Goal: Task Accomplishment & Management: Manage account settings

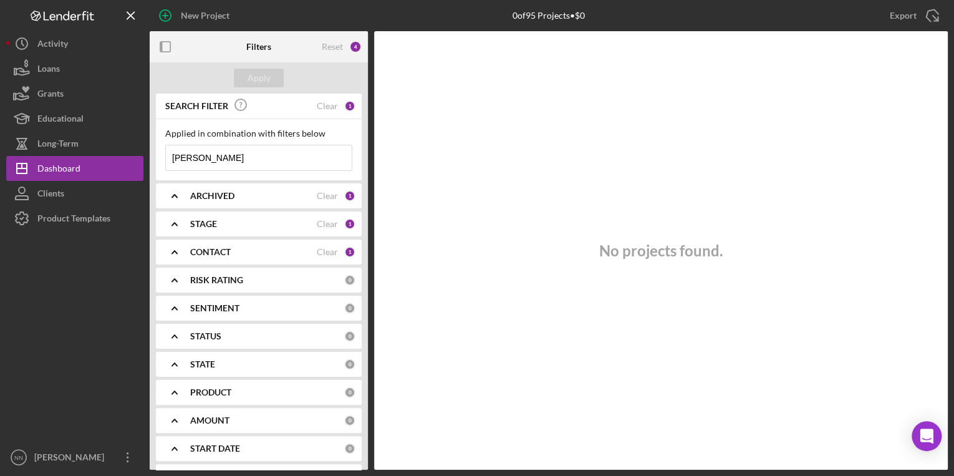
drag, startPoint x: 264, startPoint y: 156, endPoint x: 176, endPoint y: 159, distance: 87.9
click at [176, 159] on input "[PERSON_NAME]" at bounding box center [259, 157] width 186 height 25
type input "v"
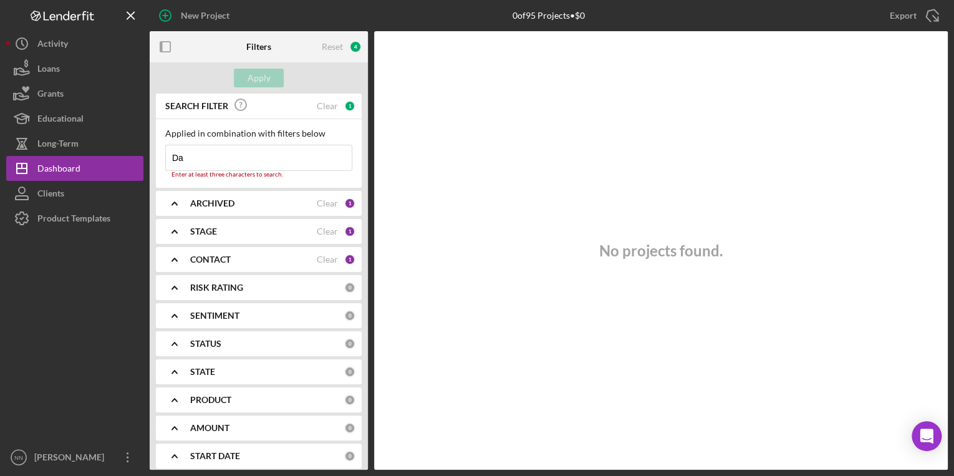
type input "D"
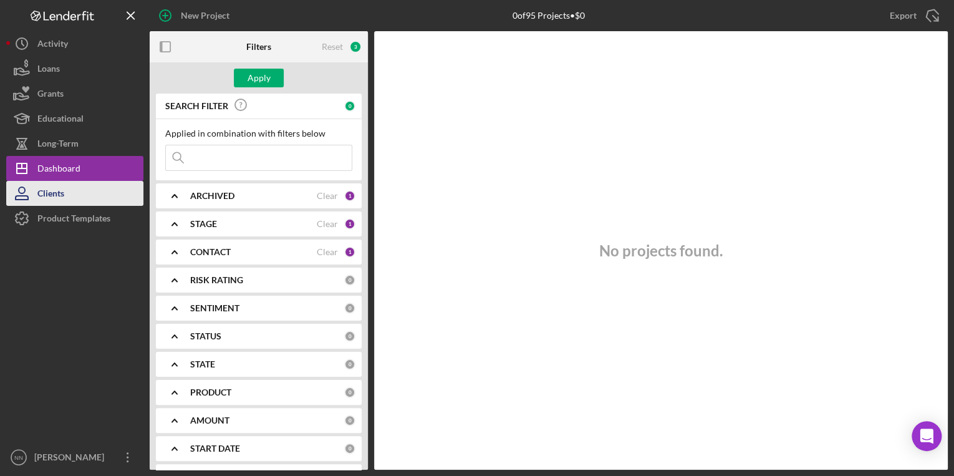
click at [75, 193] on button "Clients" at bounding box center [74, 193] width 137 height 25
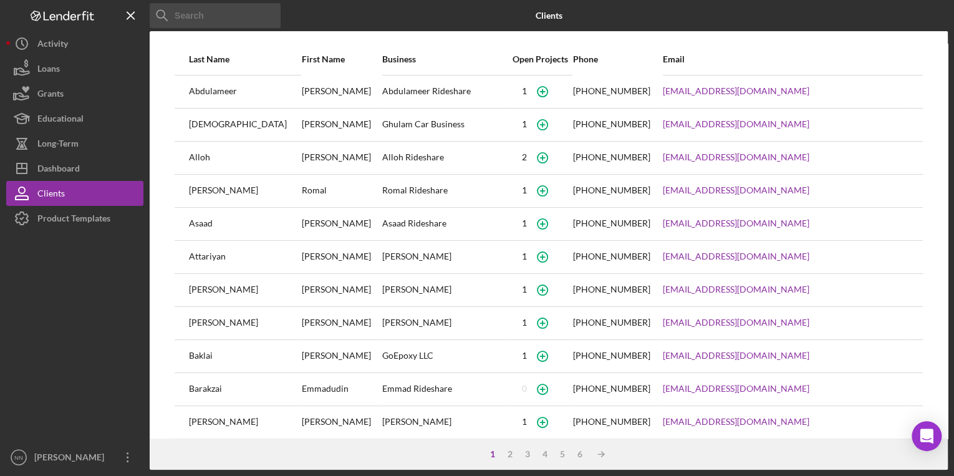
click at [210, 16] on input at bounding box center [215, 15] width 131 height 25
type input "[PERSON_NAME]"
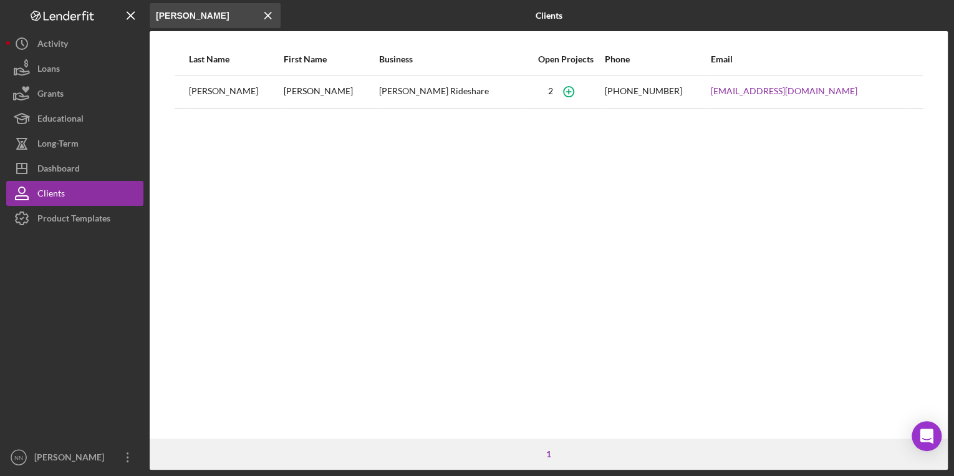
click at [258, 96] on div "[PERSON_NAME]" at bounding box center [236, 91] width 94 height 31
click at [98, 175] on button "Icon/Dashboard Dashboard" at bounding box center [74, 168] width 137 height 25
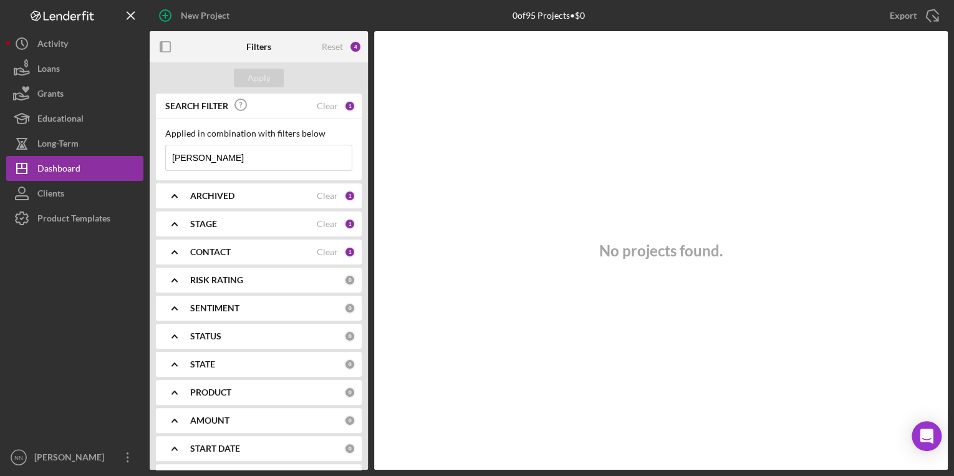
click at [215, 166] on input "[PERSON_NAME]" at bounding box center [259, 157] width 186 height 25
click at [187, 158] on input "[PERSON_NAME]" at bounding box center [259, 157] width 186 height 25
drag, startPoint x: 204, startPoint y: 158, endPoint x: 165, endPoint y: 157, distance: 39.3
click at [165, 157] on div "Applied in combination with filters below [PERSON_NAME] Icon/Menu Close" at bounding box center [259, 149] width 206 height 61
click at [211, 162] on input "[PERSON_NAME]" at bounding box center [259, 157] width 186 height 25
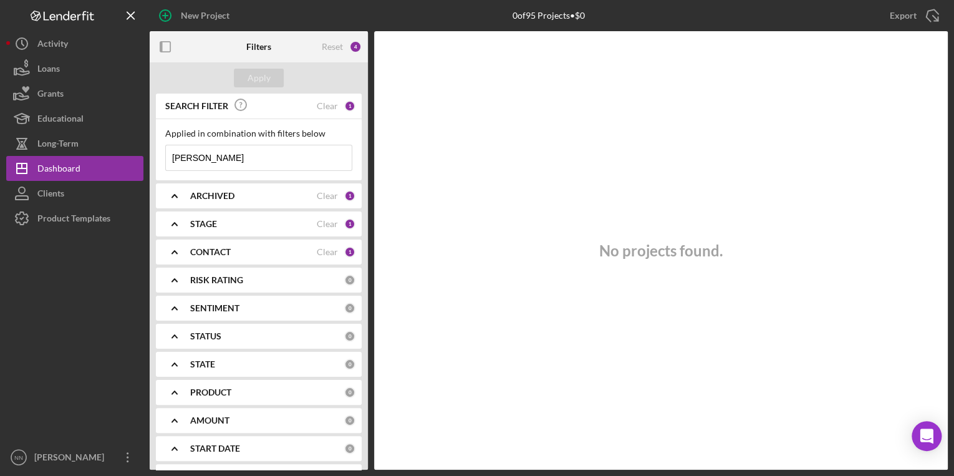
type input "[PERSON_NAME]"
click at [70, 290] on div at bounding box center [74, 338] width 137 height 214
click at [325, 194] on div "Clear" at bounding box center [327, 196] width 21 height 10
click at [334, 247] on div "Clear" at bounding box center [327, 252] width 21 height 10
click at [324, 225] on div "Clear" at bounding box center [327, 224] width 21 height 10
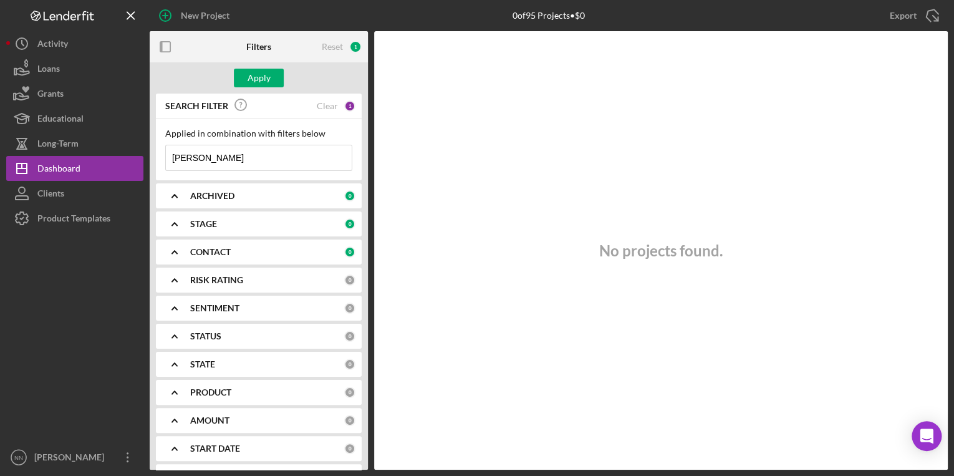
click at [265, 166] on input "[PERSON_NAME]" at bounding box center [259, 157] width 186 height 25
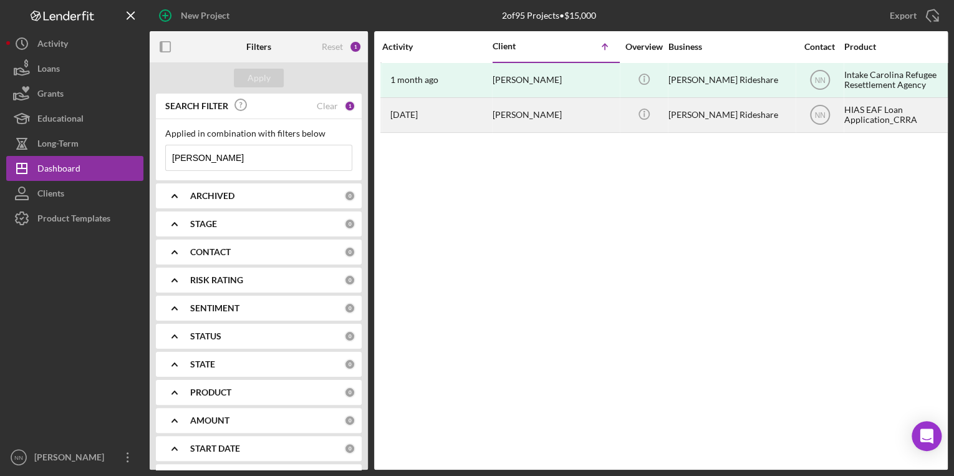
click at [535, 123] on div "[PERSON_NAME]" at bounding box center [555, 115] width 125 height 33
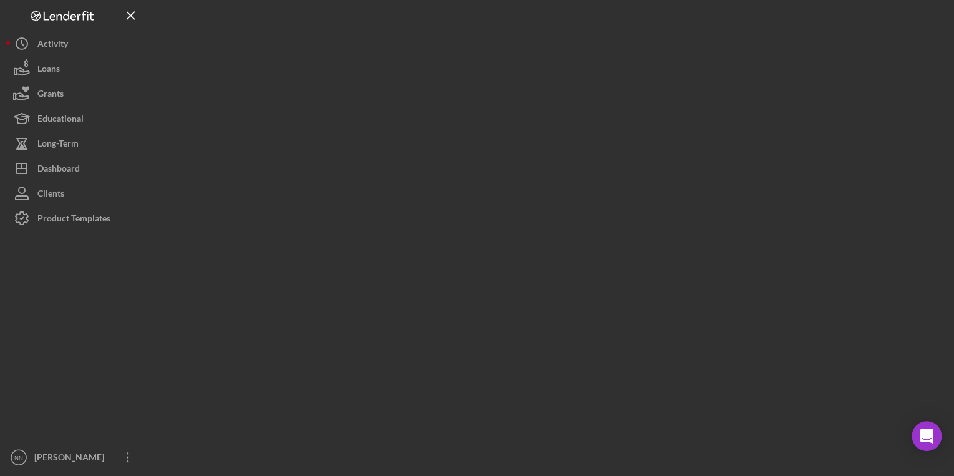
click at [535, 123] on div at bounding box center [549, 234] width 798 height 469
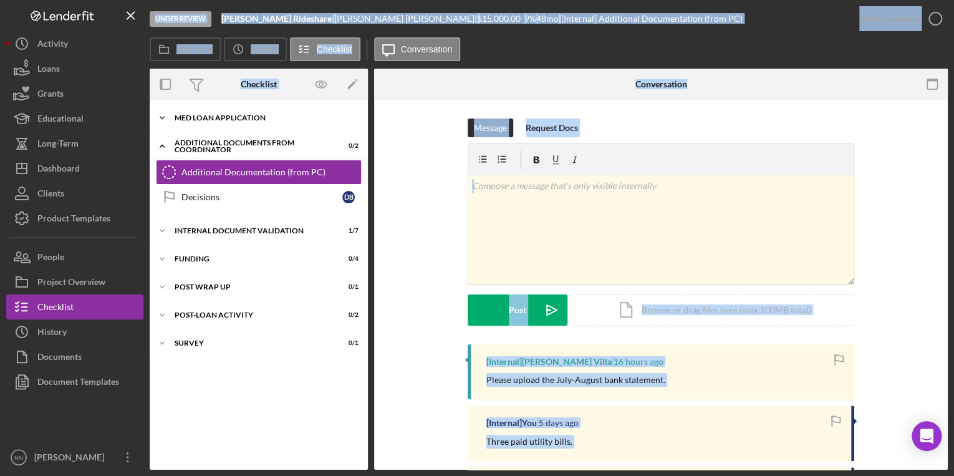
click at [236, 115] on div "MED Loan Application" at bounding box center [264, 117] width 178 height 7
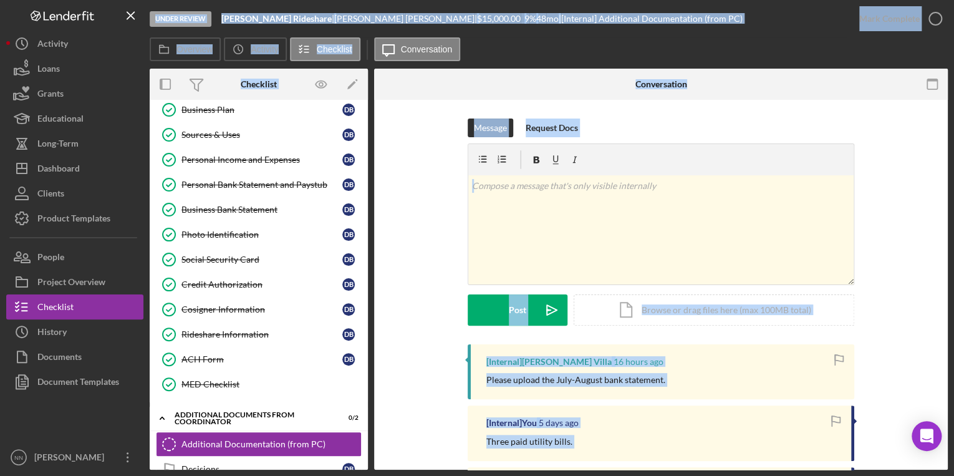
scroll to position [143, 0]
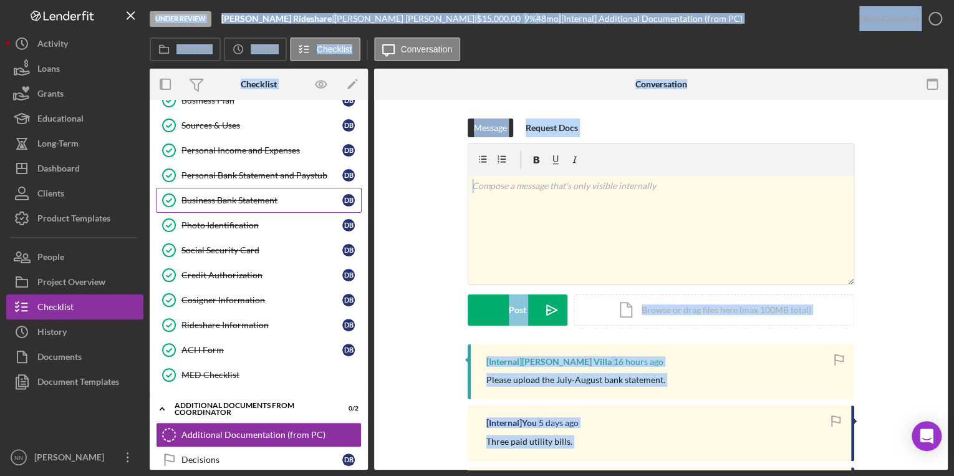
click at [249, 200] on div "Business Bank Statement" at bounding box center [261, 200] width 161 height 10
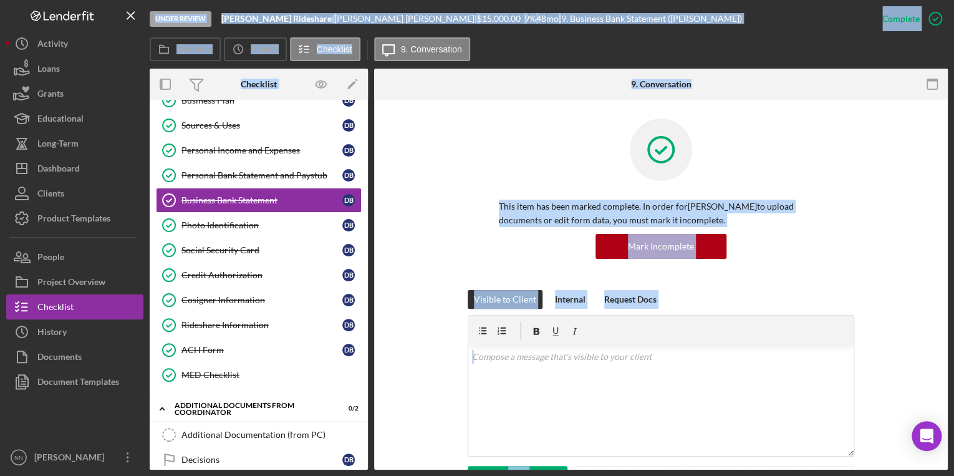
scroll to position [105, 0]
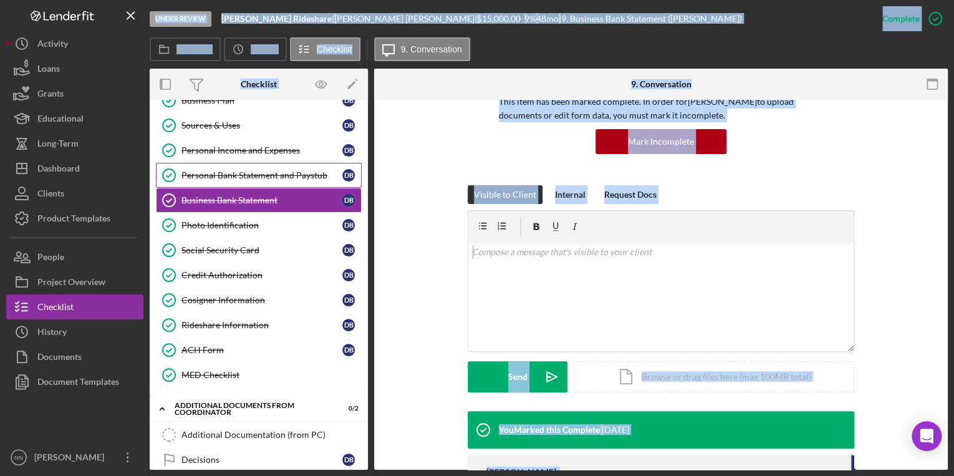
click at [248, 170] on div "Personal Bank Statement and Paystub" at bounding box center [261, 175] width 161 height 10
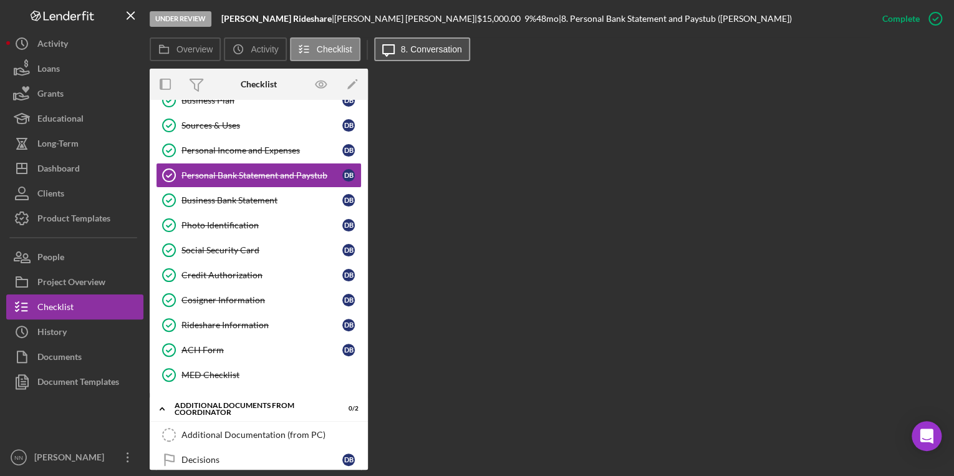
click at [454, 52] on label "8. Conversation" at bounding box center [431, 49] width 61 height 10
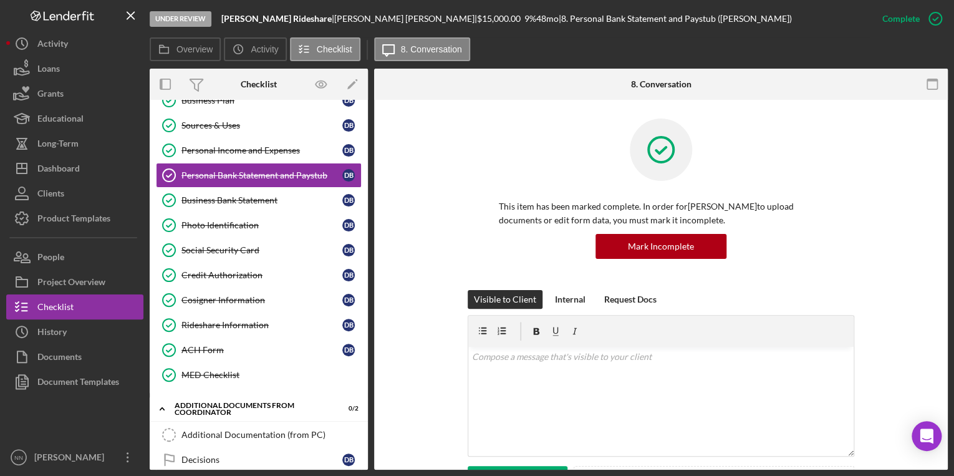
drag, startPoint x: 945, startPoint y: 200, endPoint x: 948, endPoint y: 207, distance: 8.1
click at [948, 207] on div "Under Review [PERSON_NAME] | [PERSON_NAME] | $15,000.00 9 % 48 mo | 8. Personal…" at bounding box center [477, 238] width 954 height 476
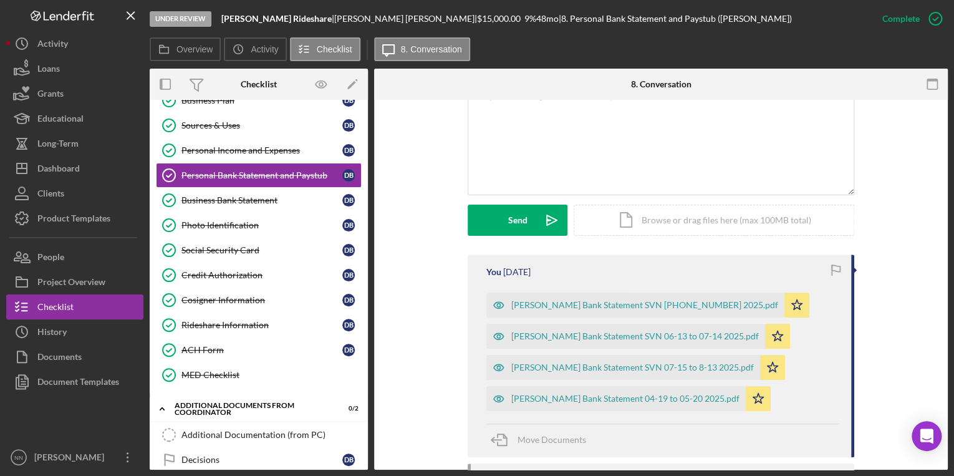
scroll to position [312, 0]
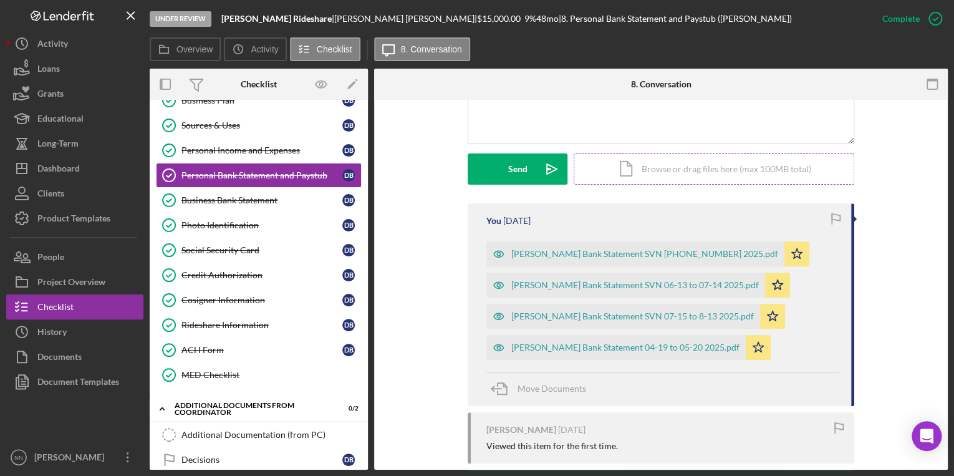
click at [699, 167] on div "Icon/Document Browse or drag files here (max 100MB total) Tap to choose files o…" at bounding box center [714, 168] width 281 height 31
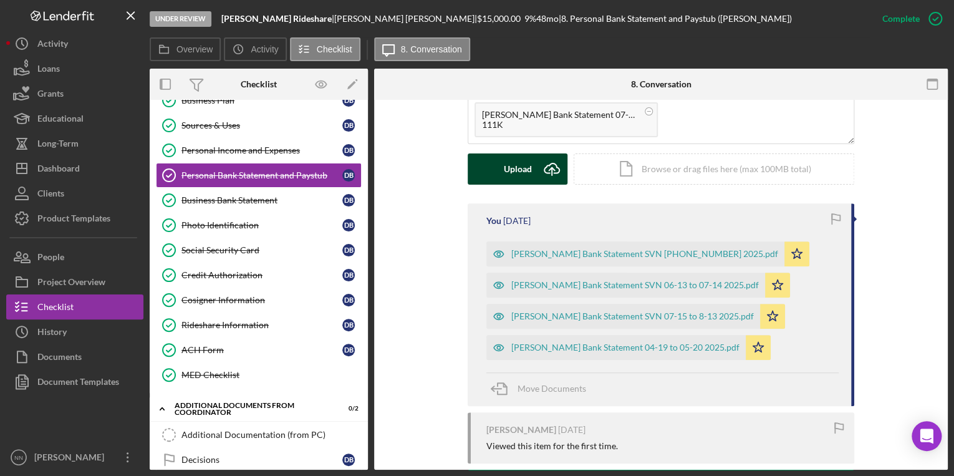
click at [536, 169] on icon "Icon/Upload" at bounding box center [551, 168] width 31 height 31
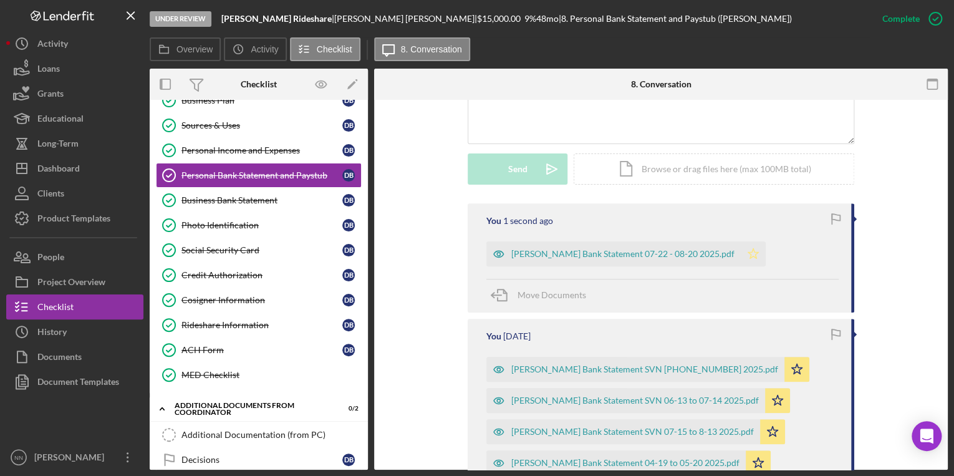
click at [741, 251] on icon "Icon/Star" at bounding box center [753, 253] width 25 height 25
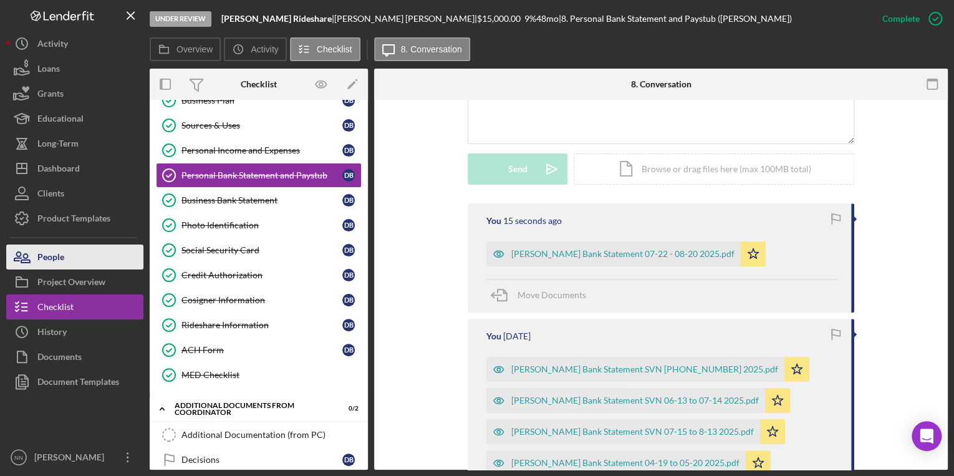
click at [73, 262] on button "People" at bounding box center [74, 256] width 137 height 25
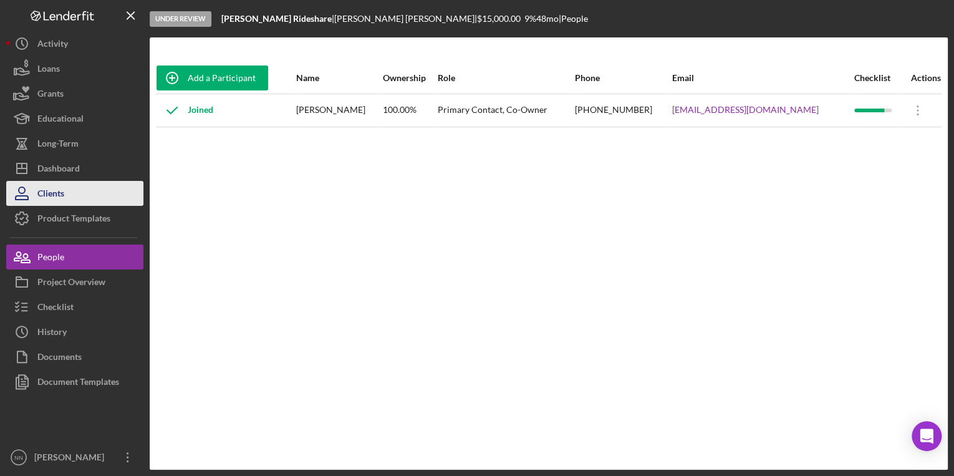
click at [63, 193] on div "Clients" at bounding box center [50, 195] width 27 height 28
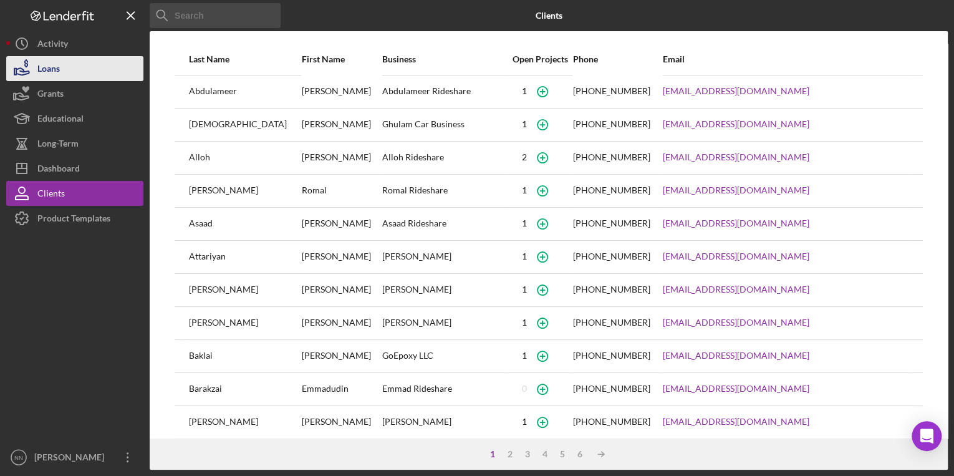
click at [107, 60] on button "Loans" at bounding box center [74, 68] width 137 height 25
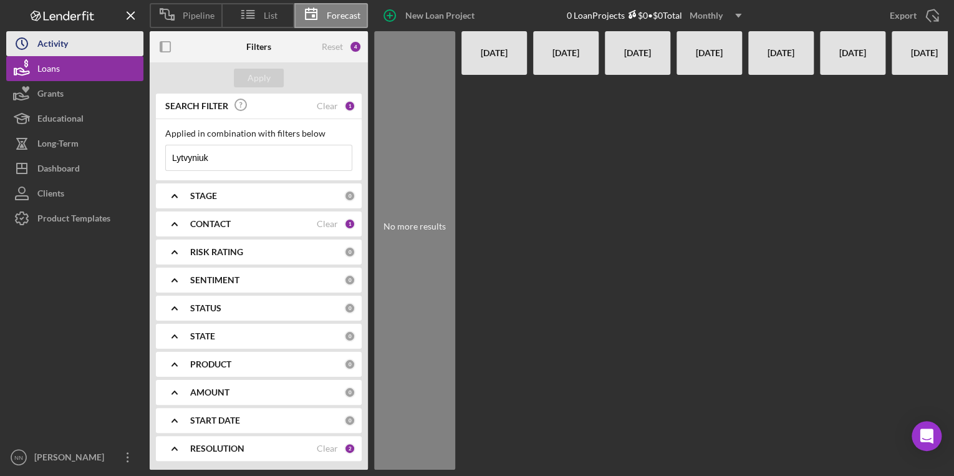
click at [109, 39] on button "Icon/History Activity" at bounding box center [74, 43] width 137 height 25
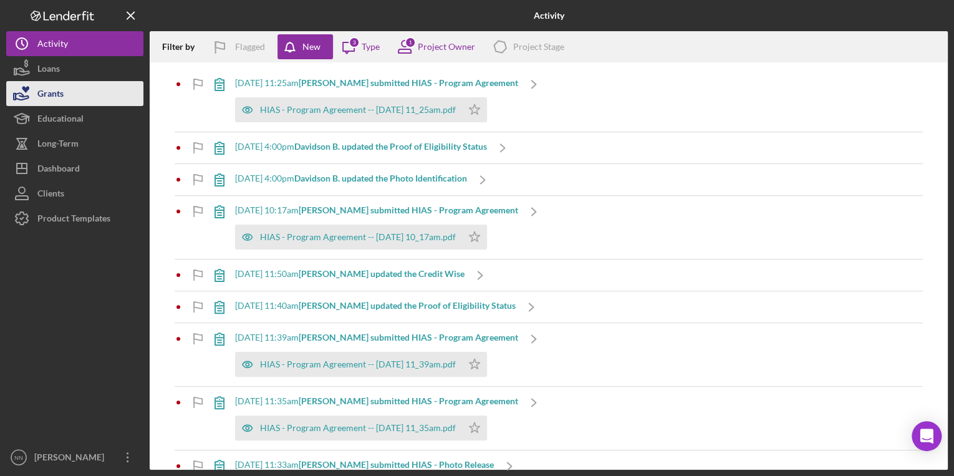
click at [96, 95] on button "Grants" at bounding box center [74, 93] width 137 height 25
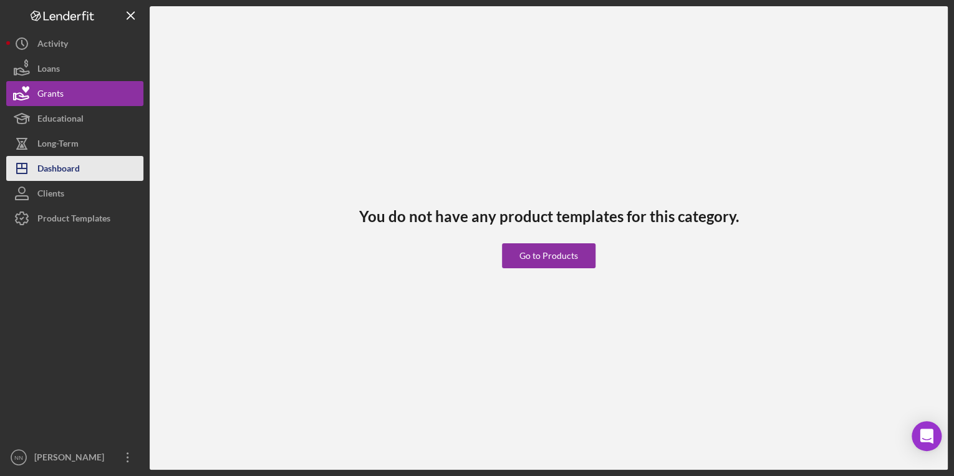
click at [80, 173] on button "Icon/Dashboard Dashboard" at bounding box center [74, 168] width 137 height 25
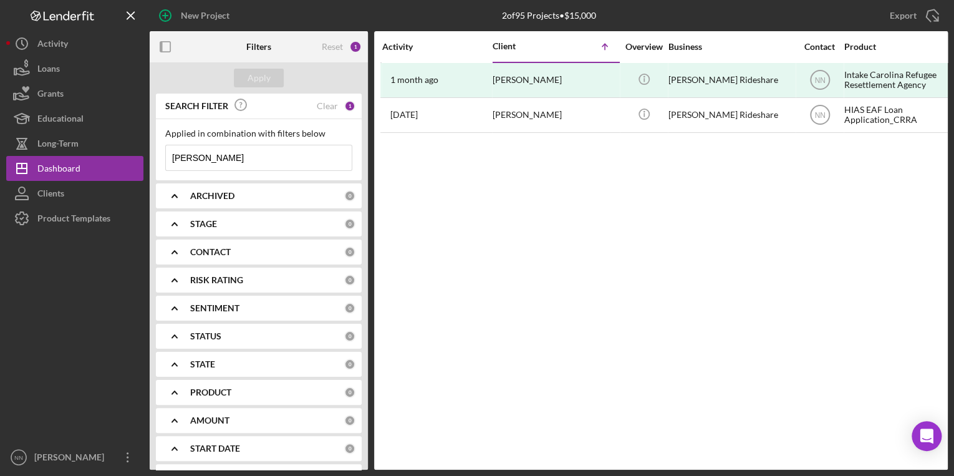
drag, startPoint x: 228, startPoint y: 170, endPoint x: 178, endPoint y: 173, distance: 50.6
click at [178, 173] on div "Applied in combination with filters below [PERSON_NAME] Icon/Menu Close" at bounding box center [259, 149] width 206 height 61
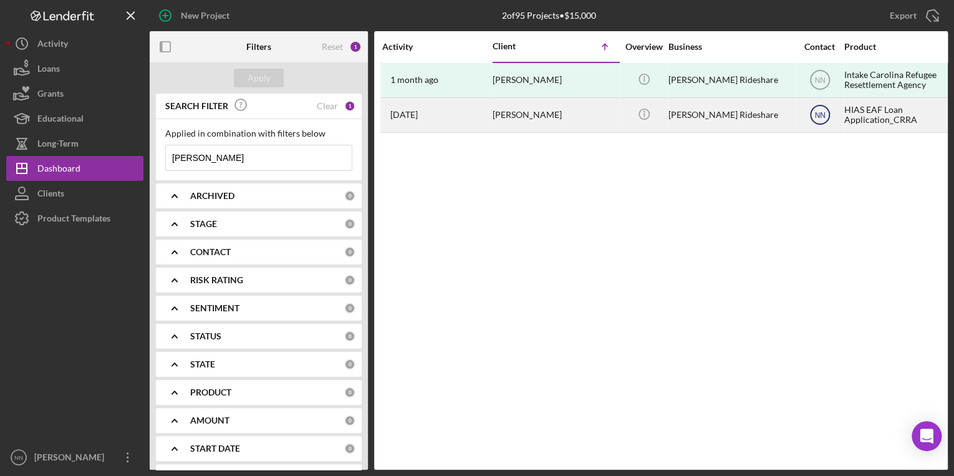
click at [818, 85] on text "NN" at bounding box center [819, 80] width 11 height 9
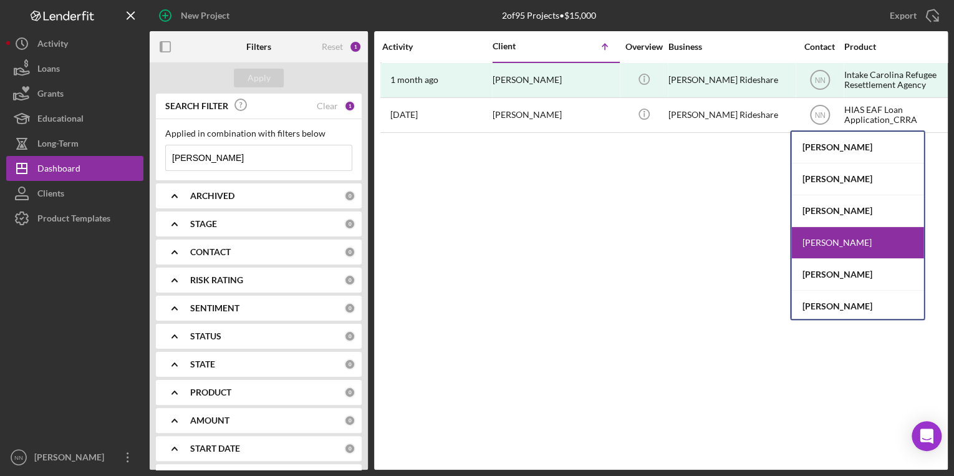
scroll to position [65, 0]
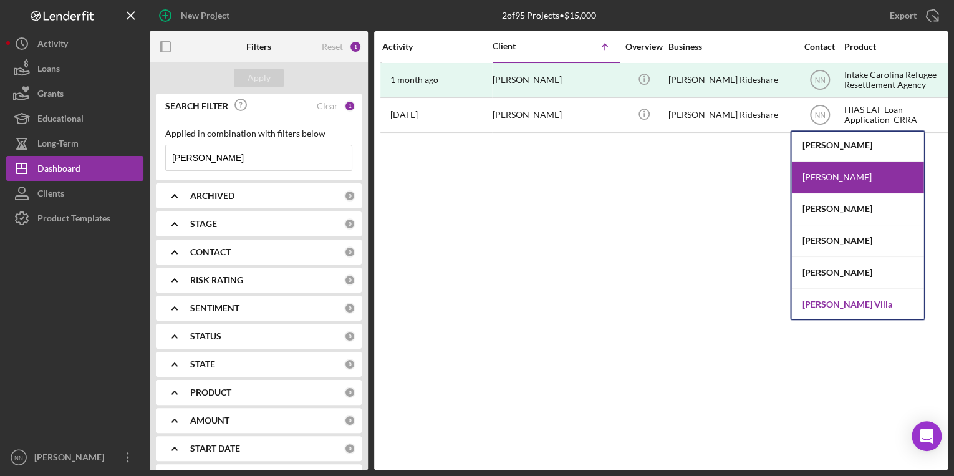
click at [892, 304] on div "[PERSON_NAME] Villa" at bounding box center [857, 304] width 132 height 31
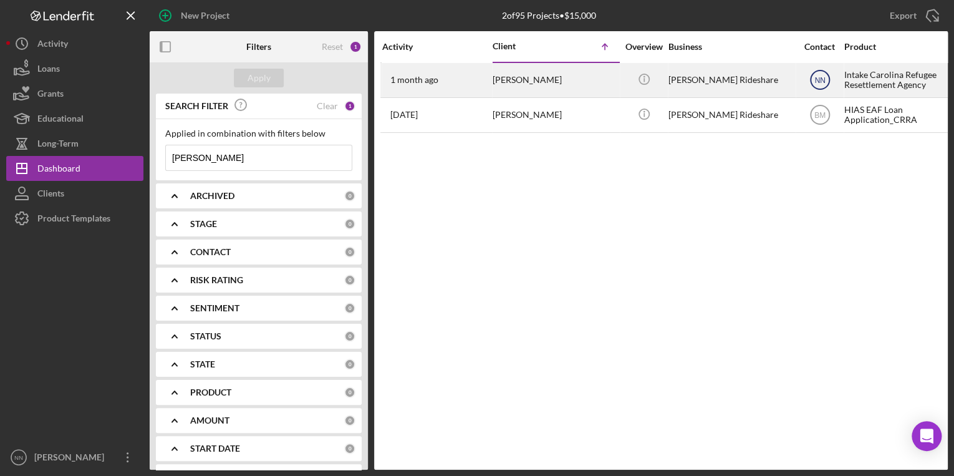
click at [820, 90] on icon "NN" at bounding box center [819, 79] width 31 height 31
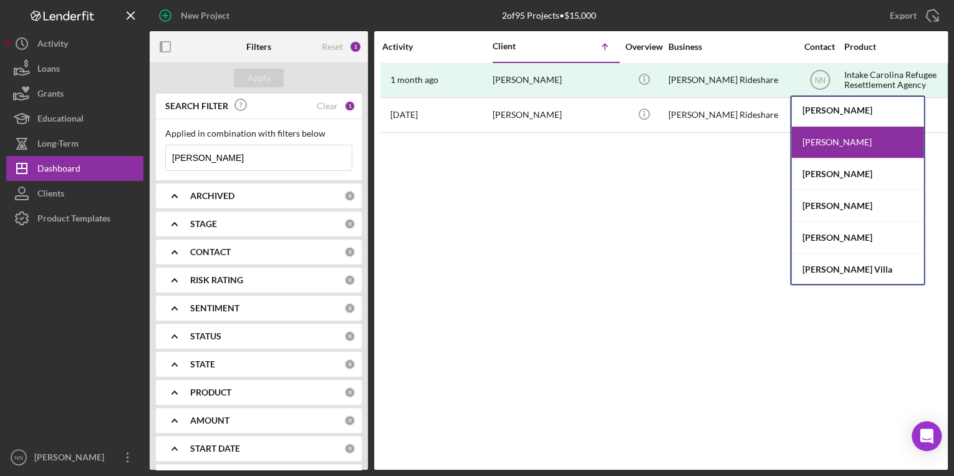
click at [732, 261] on div "Activity Client Icon/Table Sort Arrow Overview Business Contact Product Categor…" at bounding box center [661, 250] width 574 height 438
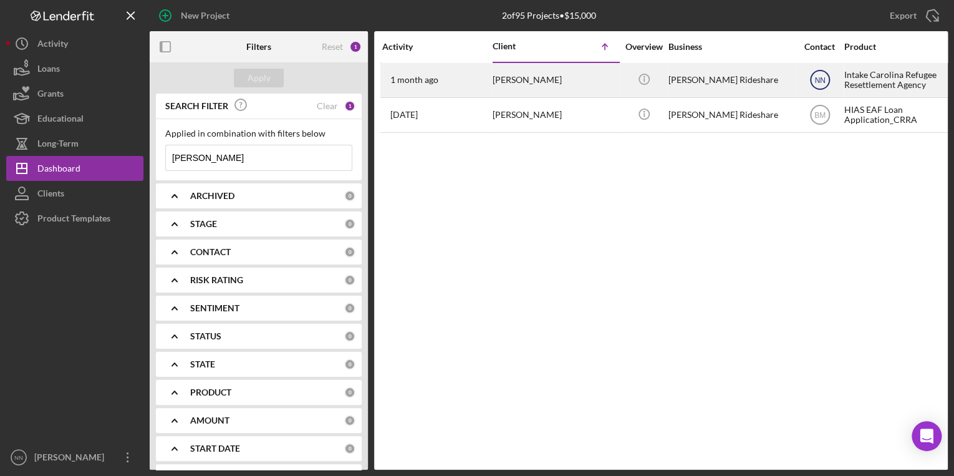
click at [827, 80] on icon "NN" at bounding box center [819, 79] width 31 height 31
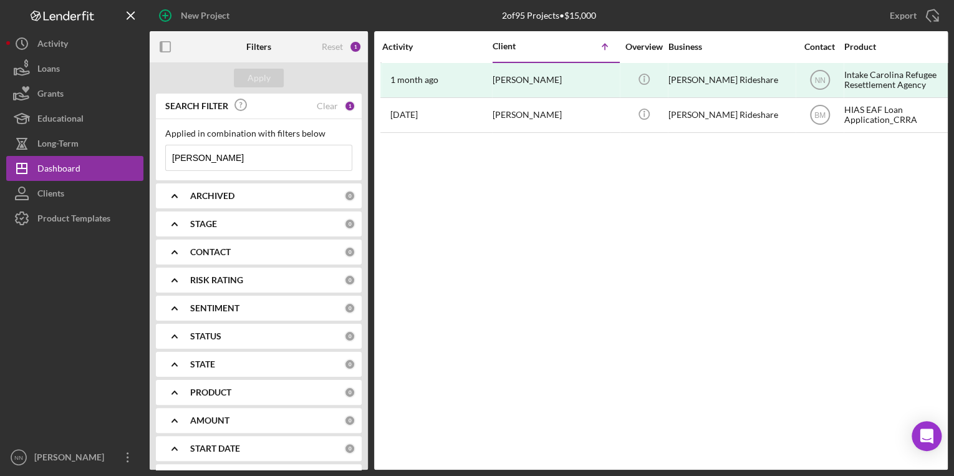
click at [695, 218] on div "Activity Client Icon/Table Sort Arrow Overview Business Contact Product Categor…" at bounding box center [661, 250] width 574 height 438
click at [85, 201] on button "Clients" at bounding box center [74, 193] width 137 height 25
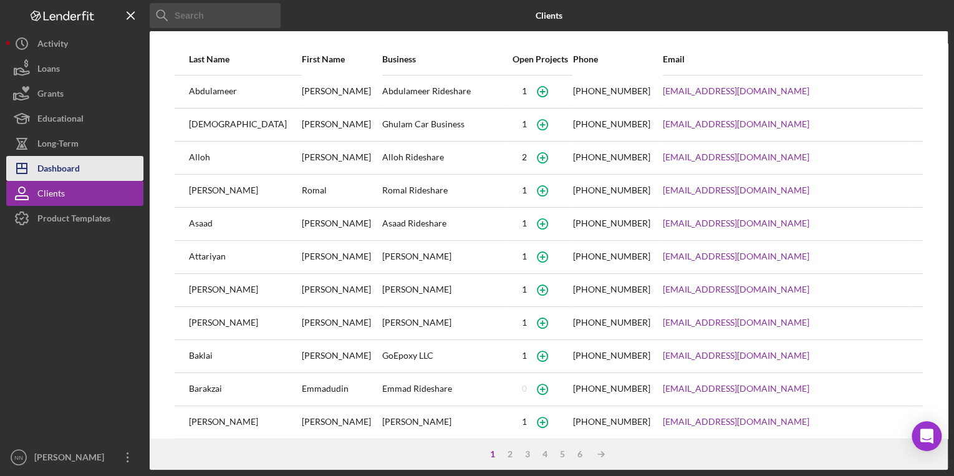
click at [94, 163] on button "Icon/Dashboard Dashboard" at bounding box center [74, 168] width 137 height 25
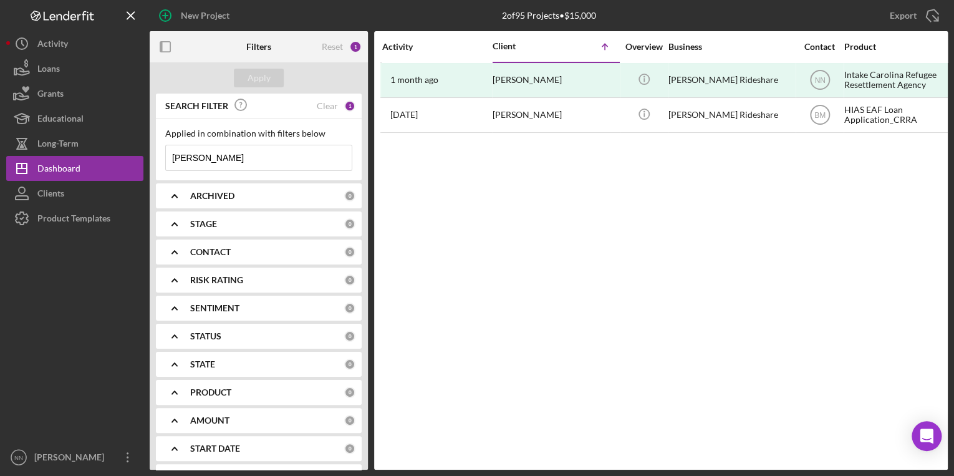
click at [209, 170] on div "[PERSON_NAME] Icon/Menu Close" at bounding box center [258, 158] width 187 height 26
drag, startPoint x: 207, startPoint y: 150, endPoint x: 150, endPoint y: 150, distance: 57.4
click at [150, 150] on div "SEARCH FILTER Clear 1 Applied in combination with filters below [PERSON_NAME] I…" at bounding box center [259, 282] width 218 height 376
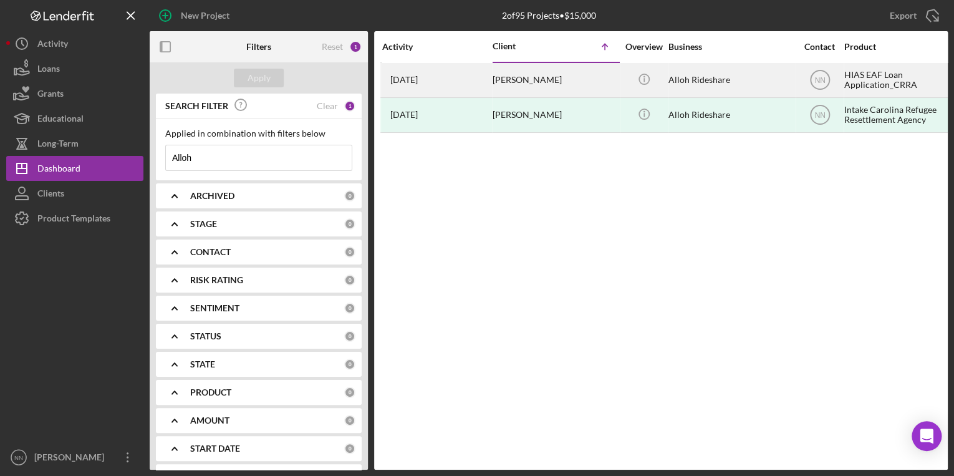
type input "Alloh"
click at [746, 86] on div "Alloh Rideshare" at bounding box center [730, 80] width 125 height 33
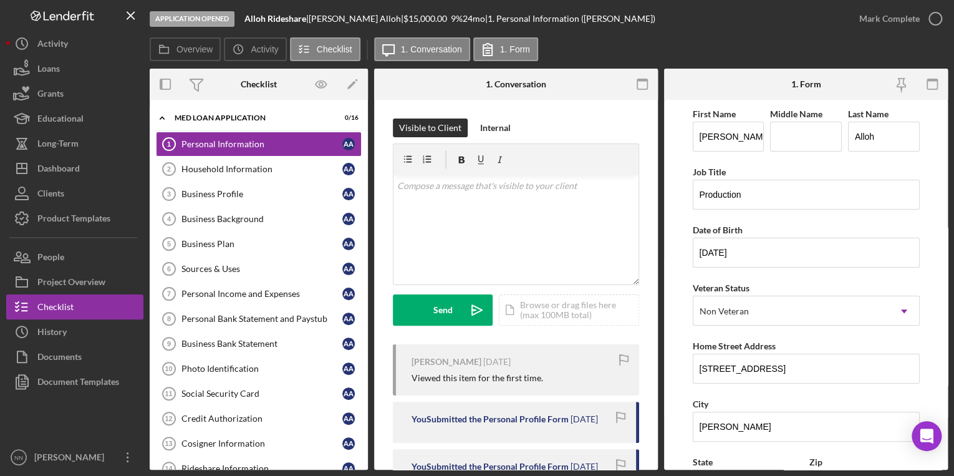
drag, startPoint x: 365, startPoint y: 168, endPoint x: 371, endPoint y: 377, distance: 208.9
click at [371, 377] on div "Overview Internal Workflow Stage Application Opened Icon/Dropdown Arrow Archive…" at bounding box center [549, 269] width 798 height 401
drag, startPoint x: 369, startPoint y: 307, endPoint x: 363, endPoint y: 330, distance: 23.9
click at [363, 330] on div "Overview Internal Workflow Stage Application Opened Icon/Dropdown Arrow Archive…" at bounding box center [549, 269] width 798 height 401
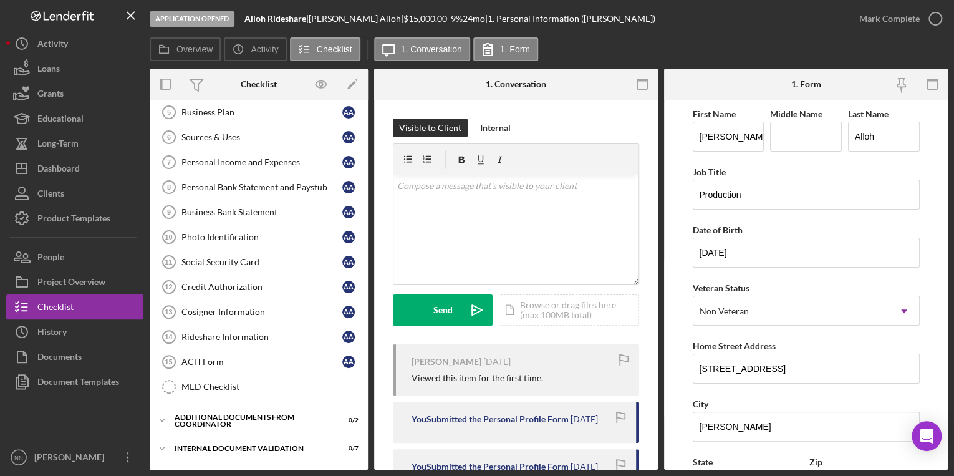
scroll to position [133, 0]
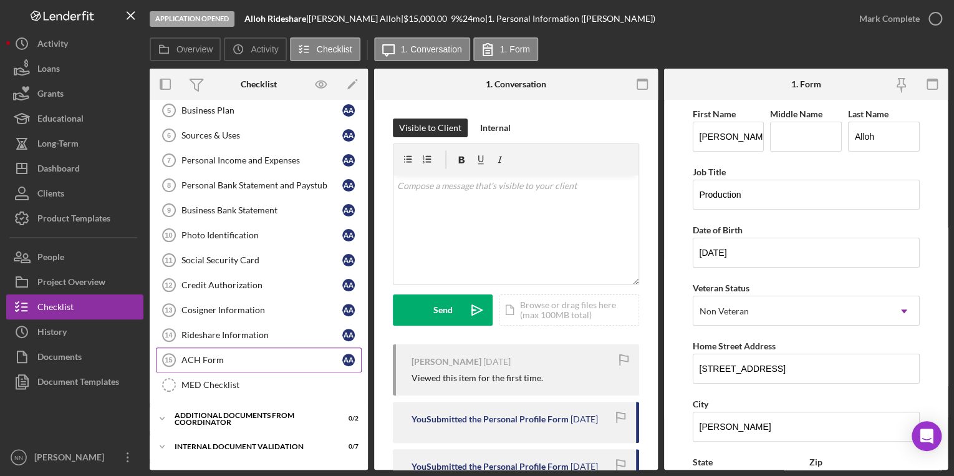
click at [195, 355] on div "ACH Form" at bounding box center [261, 360] width 161 height 10
